Goal: Book appointment/travel/reservation

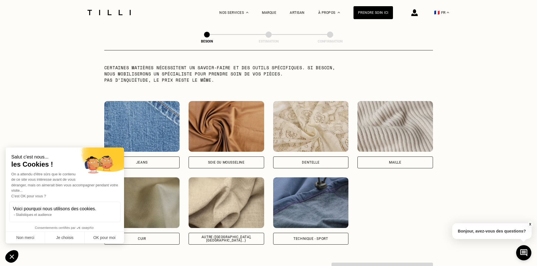
scroll to position [576, 0]
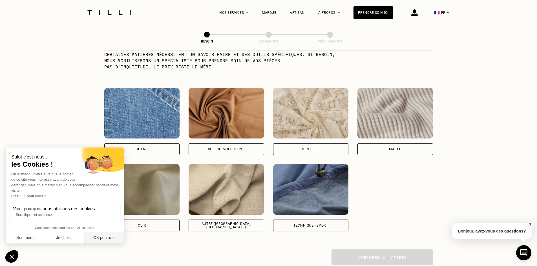
click at [97, 237] on button "OK pour moi" at bounding box center [104, 238] width 39 height 12
checkbox input "true"
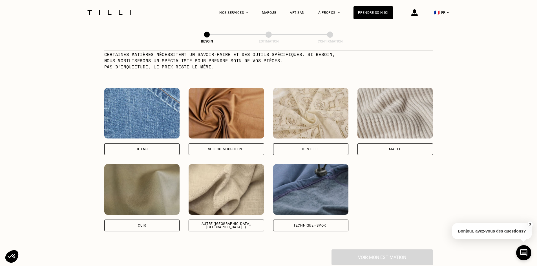
click at [228, 148] on div "Soie ou mousseline" at bounding box center [226, 149] width 37 height 3
select select "FR"
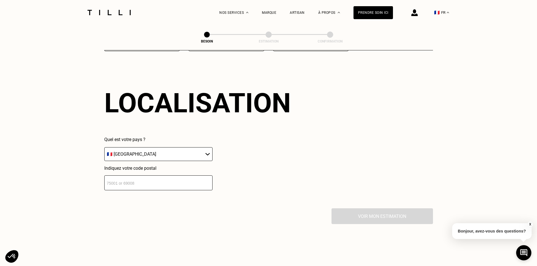
scroll to position [758, 0]
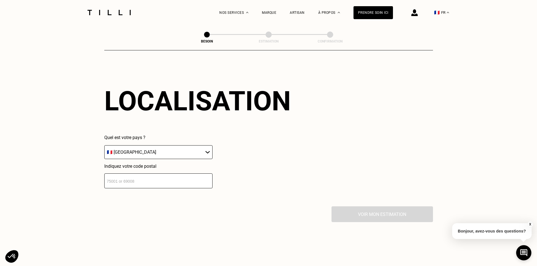
click at [198, 177] on input "number" at bounding box center [158, 181] width 108 height 15
type input "75020"
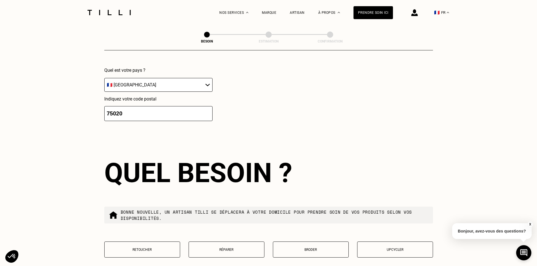
scroll to position [898, 0]
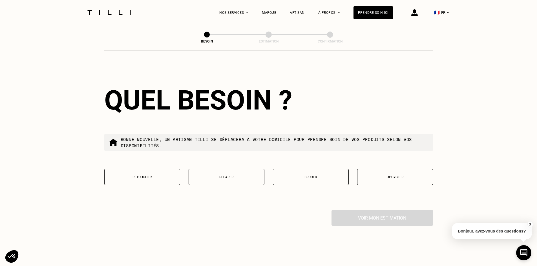
click at [247, 175] on p "Réparer" at bounding box center [227, 177] width 70 height 4
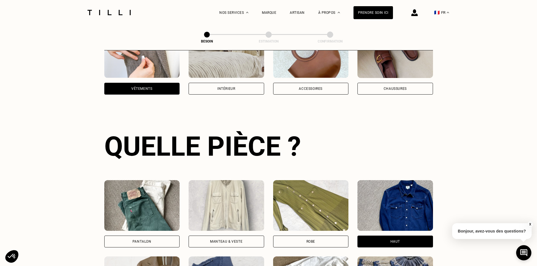
scroll to position [0, 0]
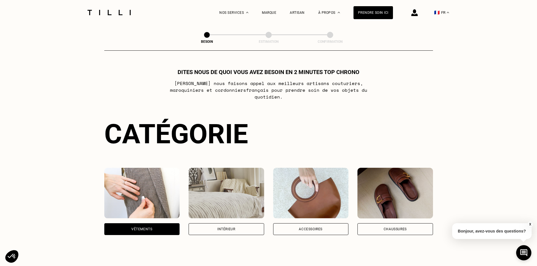
click at [242, 224] on div "Intérieur" at bounding box center [227, 230] width 76 height 12
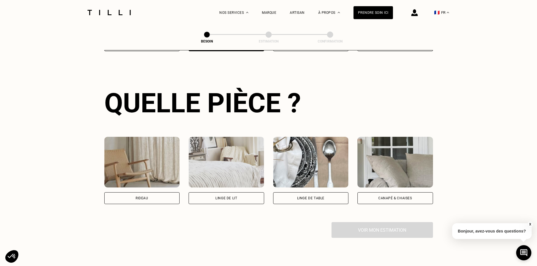
scroll to position [184, 0]
click at [411, 196] on div "Canapé & chaises" at bounding box center [395, 197] width 34 height 3
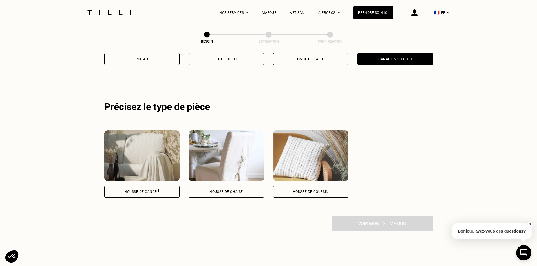
scroll to position [310, 0]
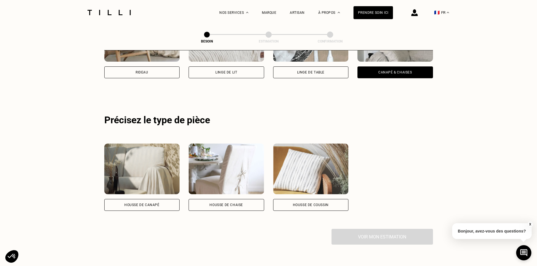
click at [138, 67] on div "Rideau" at bounding box center [142, 73] width 76 height 12
select select "FR"
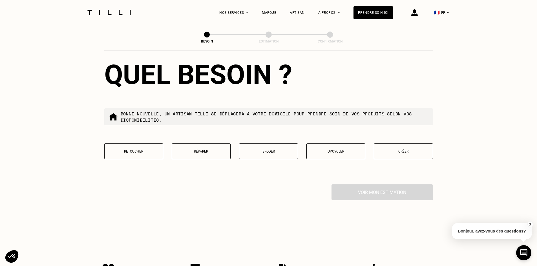
scroll to position [507, 0]
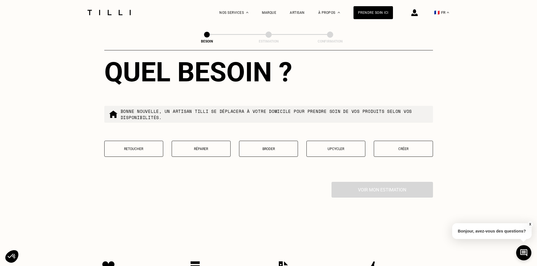
click at [400, 147] on p "Créer" at bounding box center [403, 149] width 53 height 4
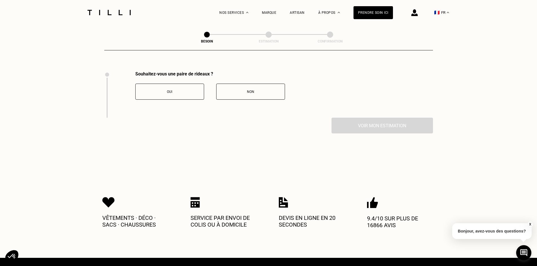
scroll to position [623, 0]
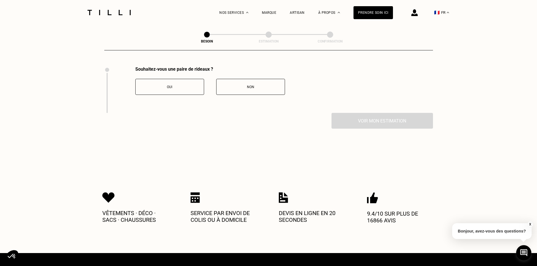
click at [185, 85] on div "Oui" at bounding box center [169, 87] width 63 height 4
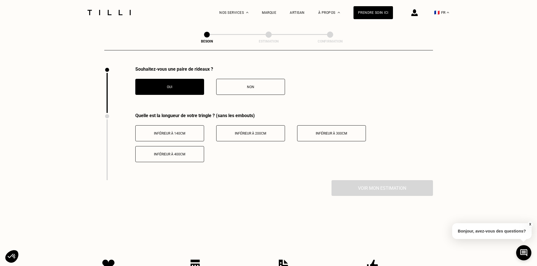
click at [191, 148] on button "Inférieur à 400cm" at bounding box center [169, 154] width 69 height 16
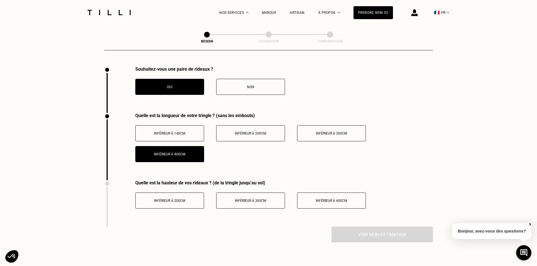
click at [350, 199] on div "Inférieur à 400cm" at bounding box center [331, 201] width 63 height 4
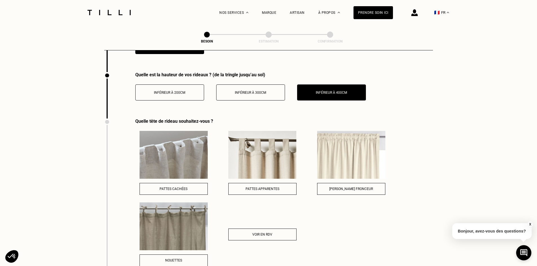
scroll to position [764, 0]
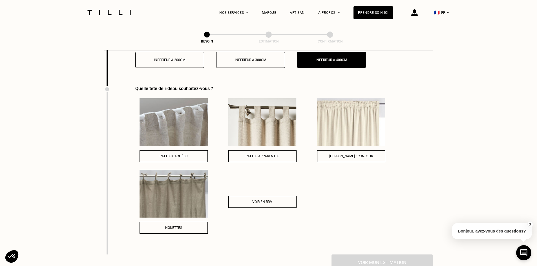
click at [197, 151] on button "Pattes cachées" at bounding box center [174, 157] width 68 height 12
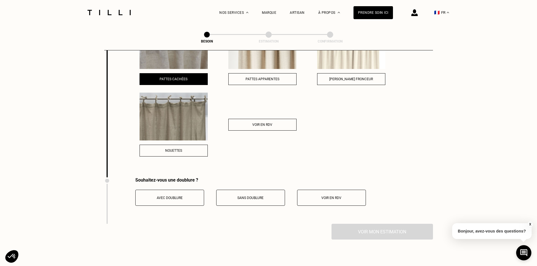
scroll to position [849, 0]
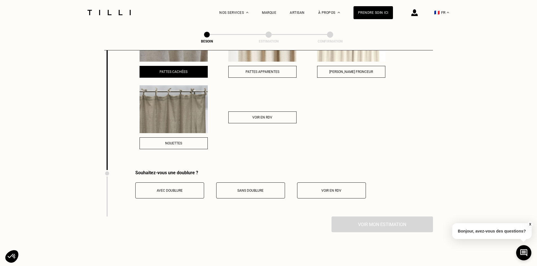
click at [193, 189] on div "Avec doublure" at bounding box center [169, 191] width 63 height 4
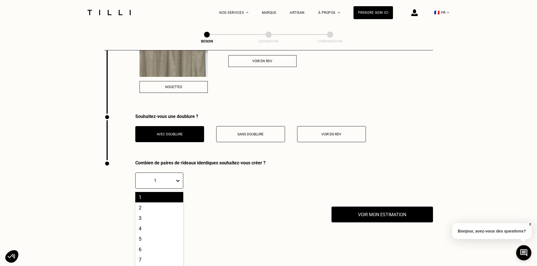
scroll to position [913, 0]
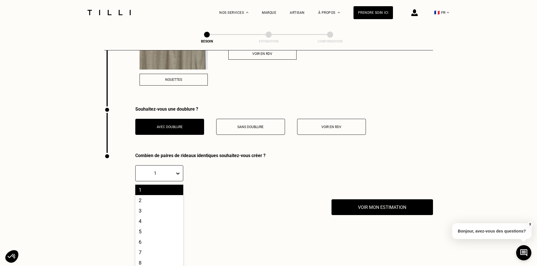
click at [178, 176] on div at bounding box center [179, 174] width 8 height 16
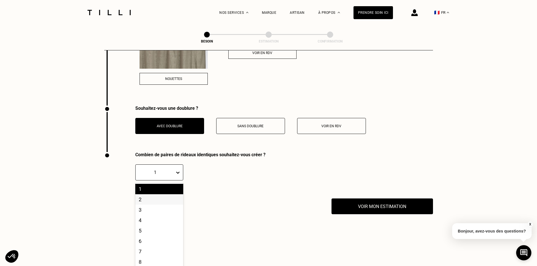
scroll to position [25, 0]
click at [160, 256] on div "10" at bounding box center [159, 261] width 48 height 10
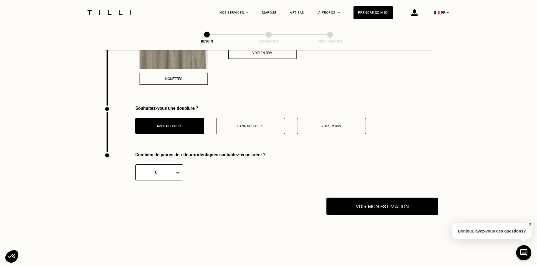
click at [366, 202] on button "Voir mon estimation" at bounding box center [382, 206] width 112 height 17
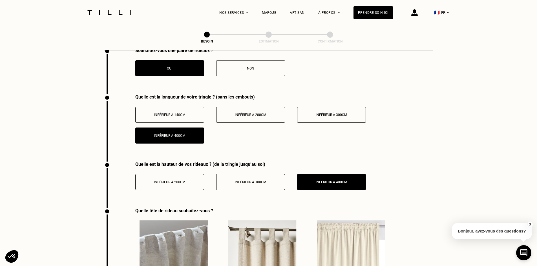
scroll to position [547, 0]
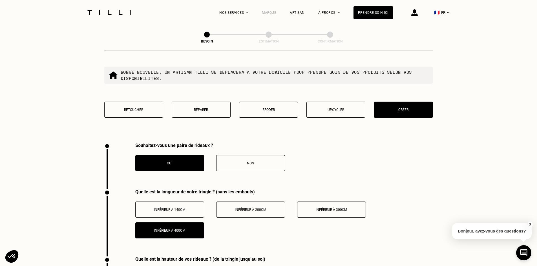
click at [274, 12] on div "Marque" at bounding box center [269, 13] width 14 height 4
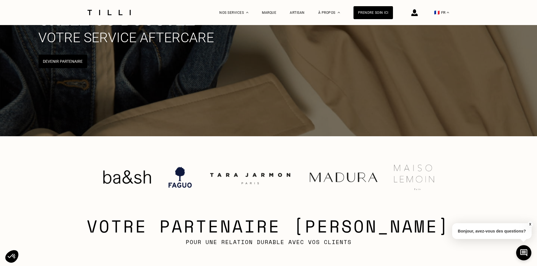
scroll to position [28, 0]
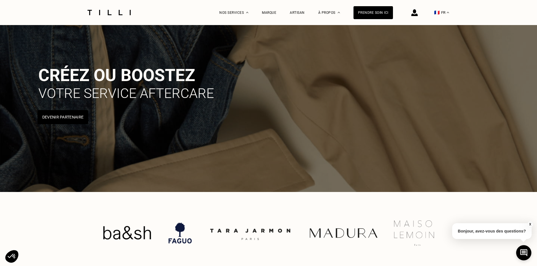
click at [52, 116] on button "Devenir Partenaire" at bounding box center [62, 117] width 51 height 14
